Goal: Transaction & Acquisition: Purchase product/service

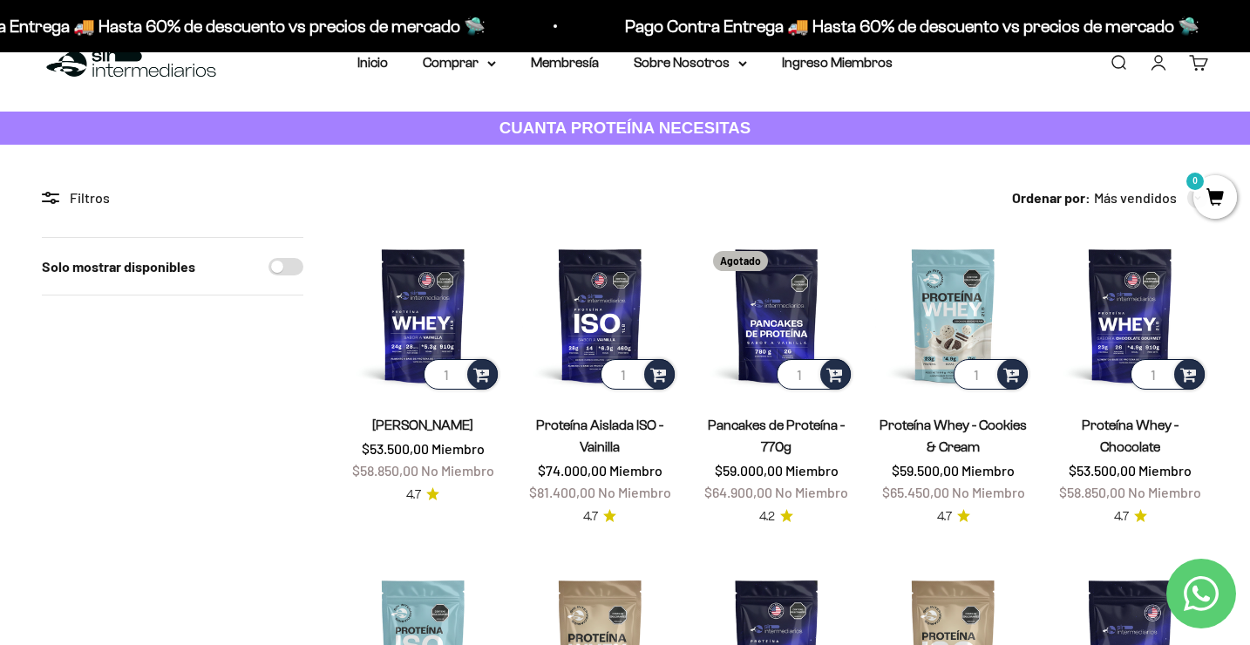
scroll to position [38, 0]
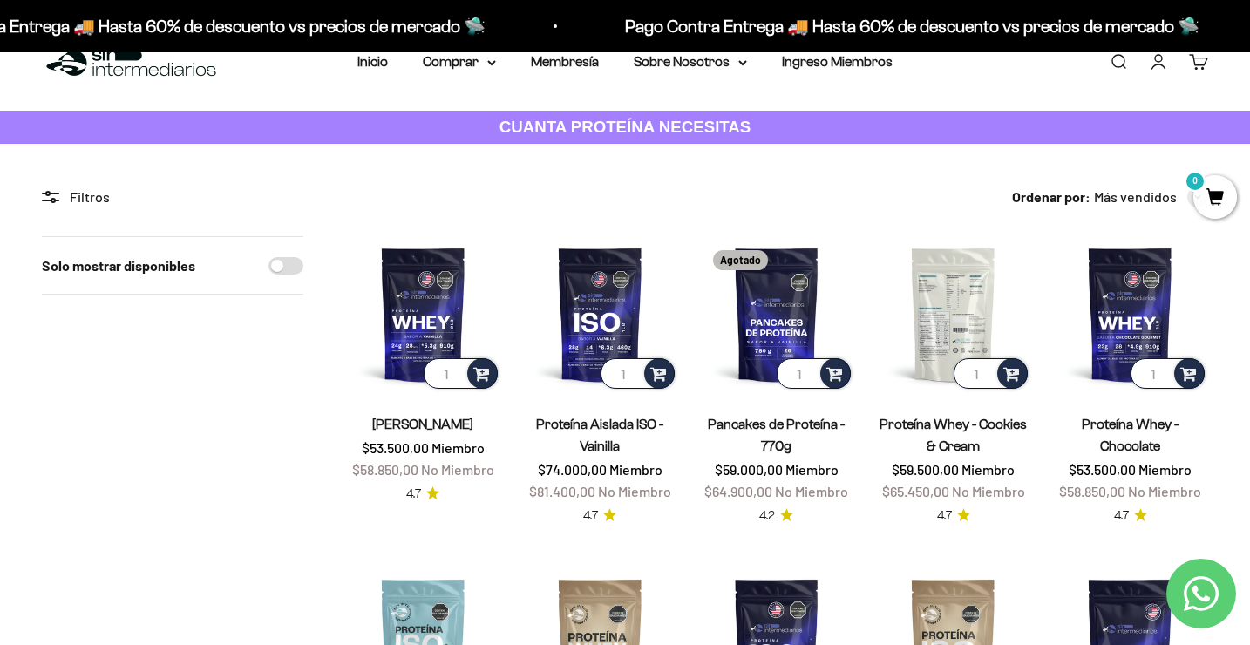
click at [966, 311] on img at bounding box center [953, 314] width 156 height 156
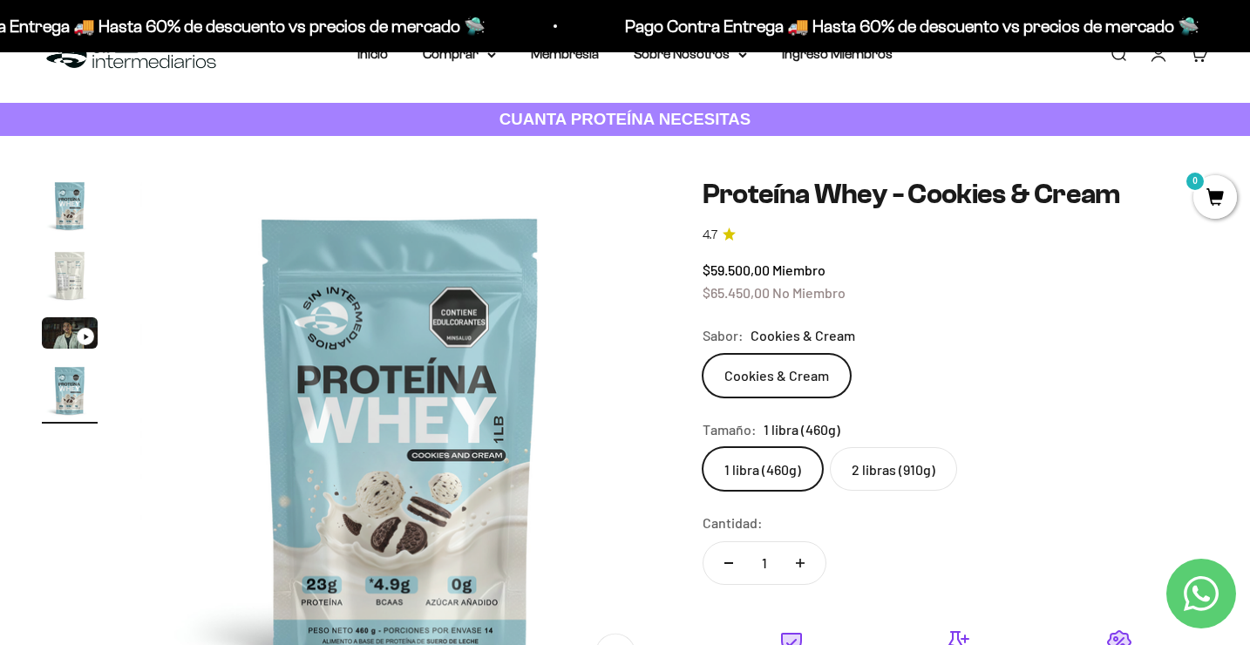
scroll to position [49, 0]
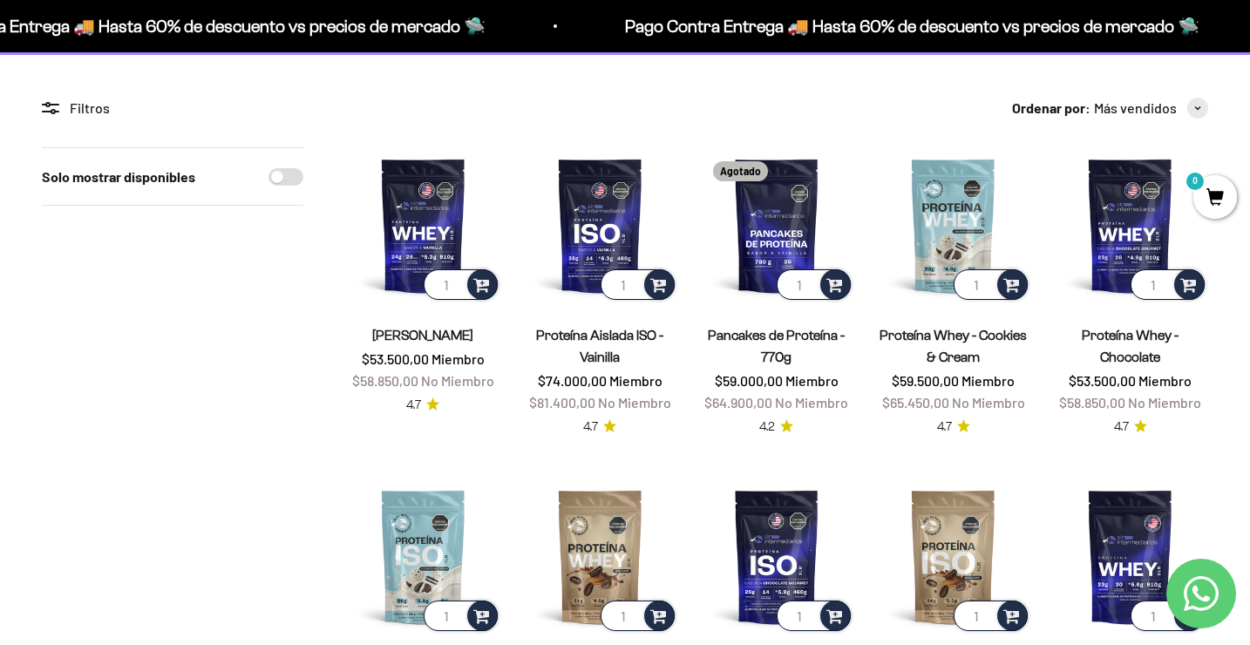
scroll to position [140, 0]
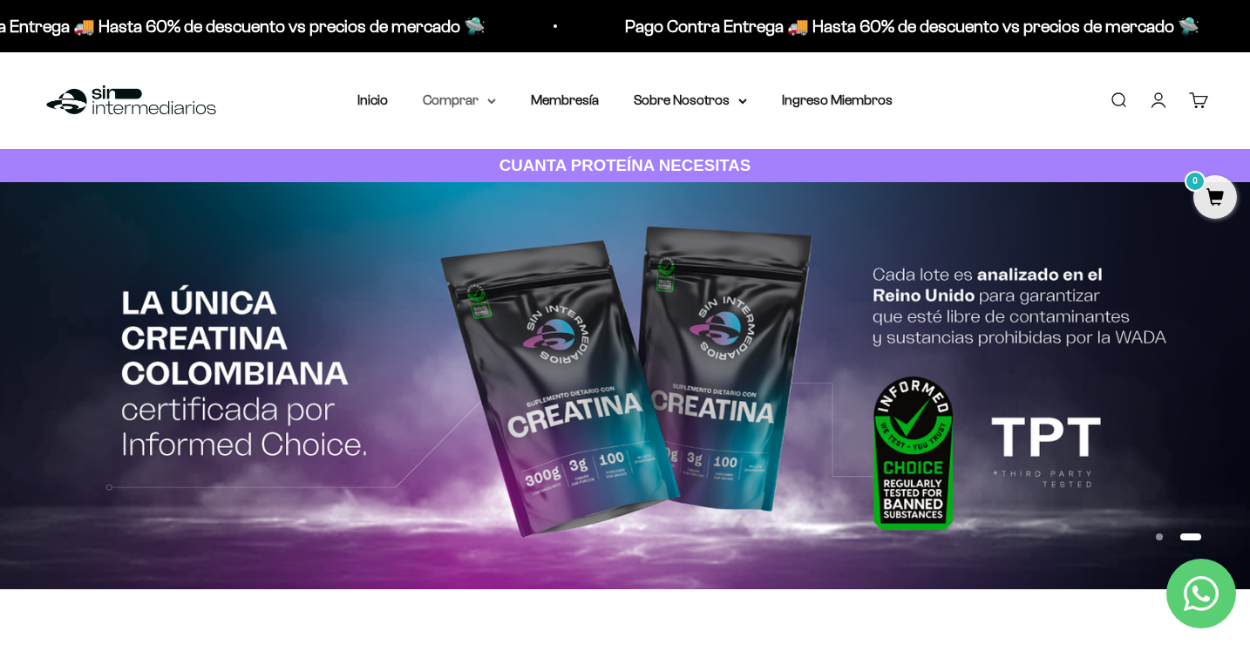
click at [470, 101] on summary "Comprar" at bounding box center [459, 100] width 73 height 23
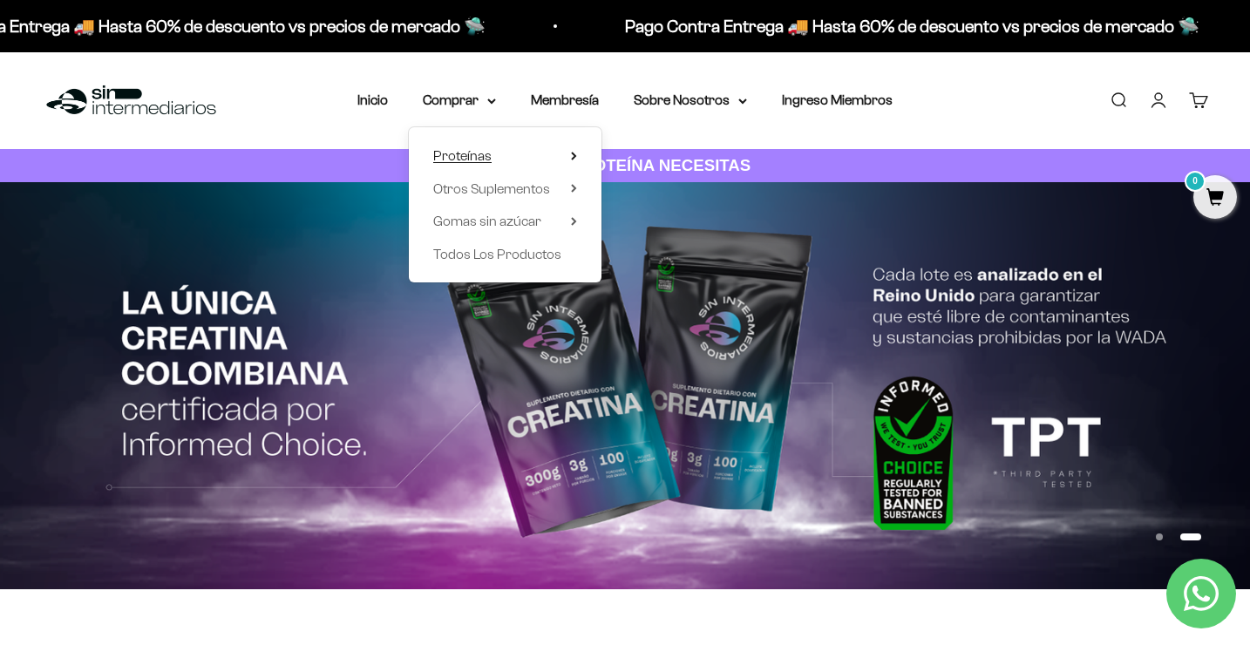
click at [465, 151] on span "Proteínas" at bounding box center [462, 155] width 58 height 15
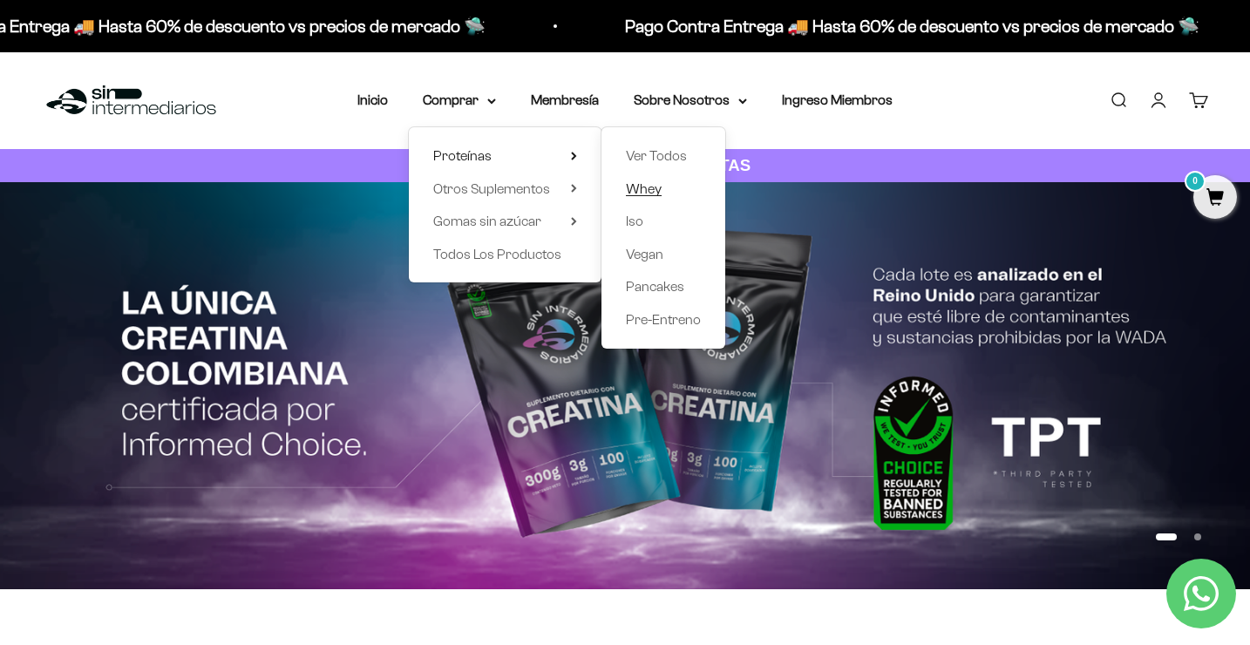
click at [644, 189] on span "Whey" at bounding box center [644, 188] width 36 height 15
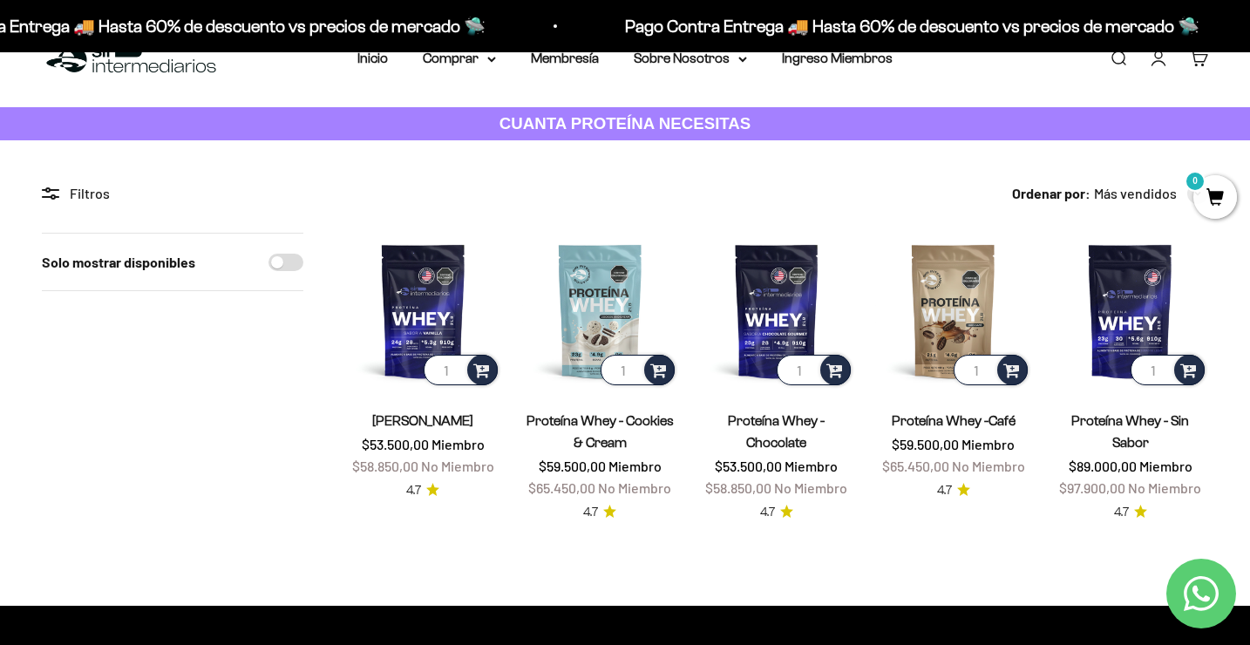
scroll to position [24, 0]
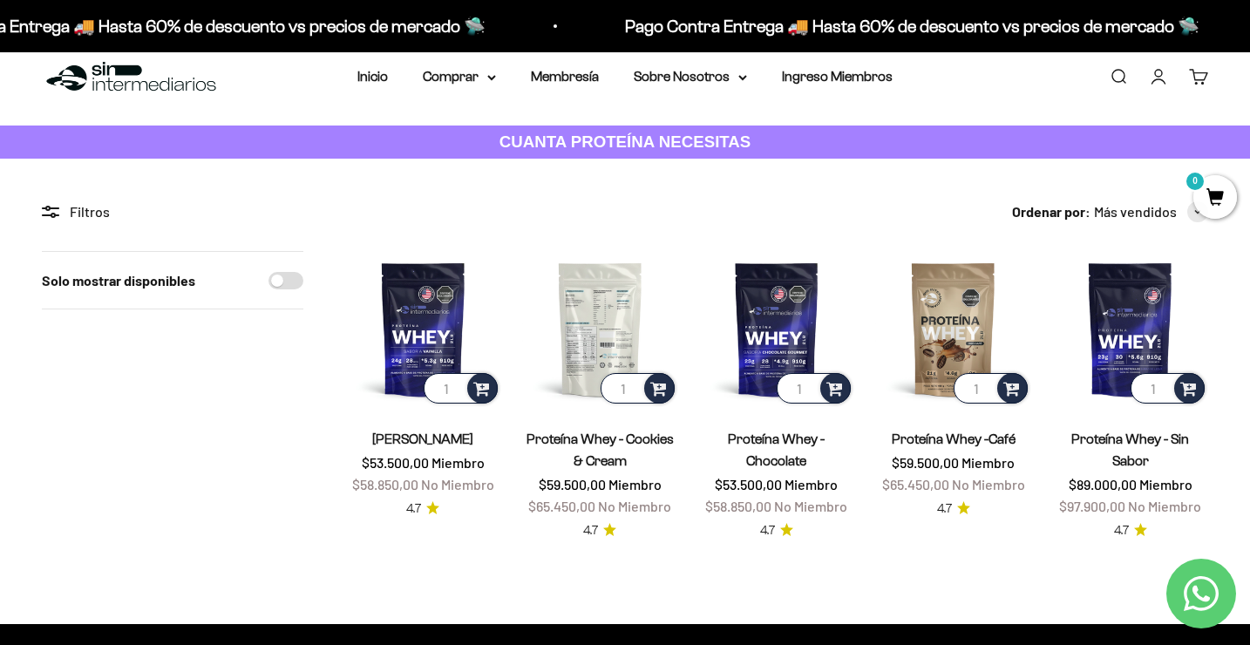
click at [596, 323] on img at bounding box center [600, 329] width 156 height 156
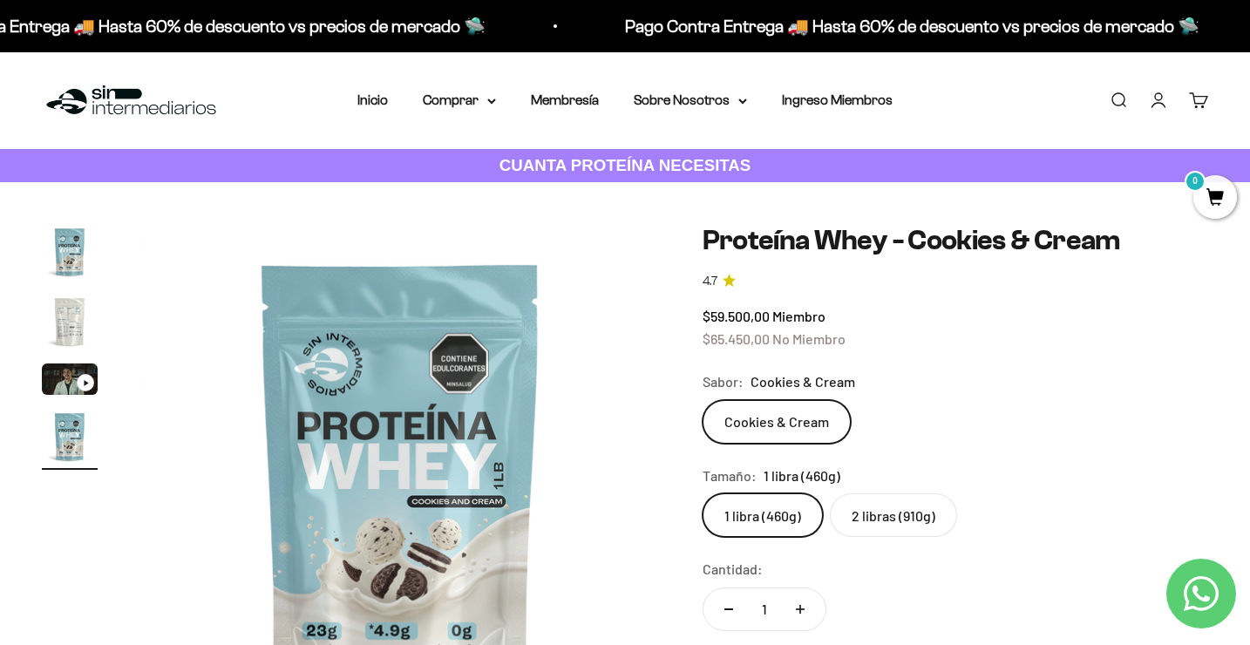
click at [894, 528] on label "2 libras (910g)" at bounding box center [893, 516] width 127 height 44
click at [703, 494] on input "2 libras (910g)" at bounding box center [702, 493] width 1 height 1
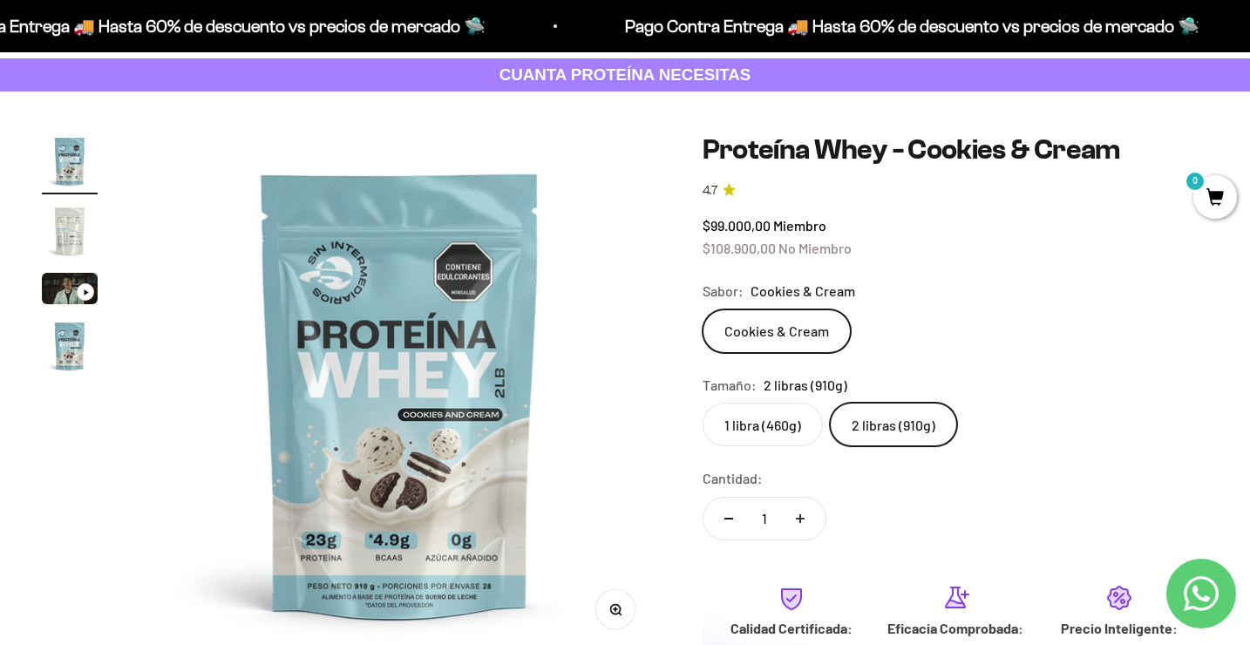
scroll to position [92, 0]
